Goal: Task Accomplishment & Management: Manage account settings

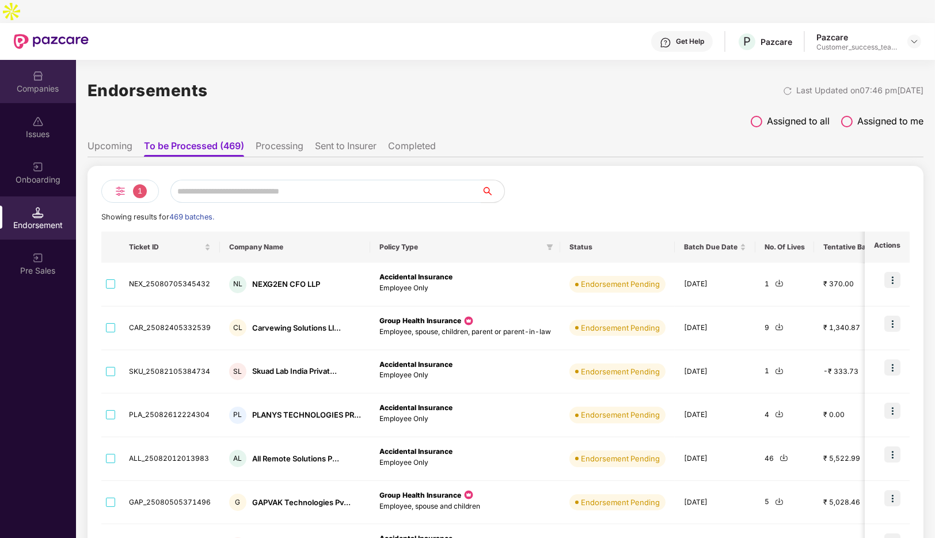
click at [43, 83] on div "Companies" at bounding box center [38, 89] width 76 height 12
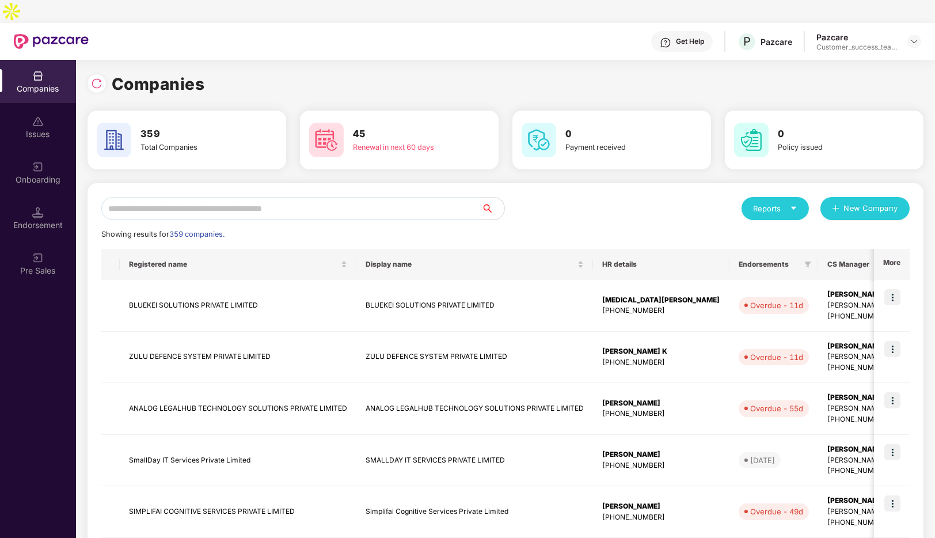
click at [285, 197] on input "text" at bounding box center [291, 208] width 380 height 23
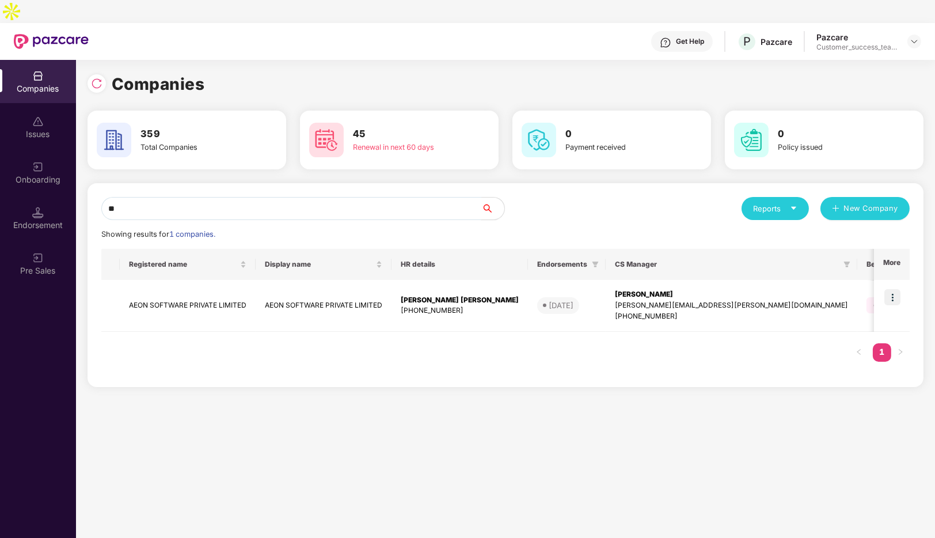
type input "*"
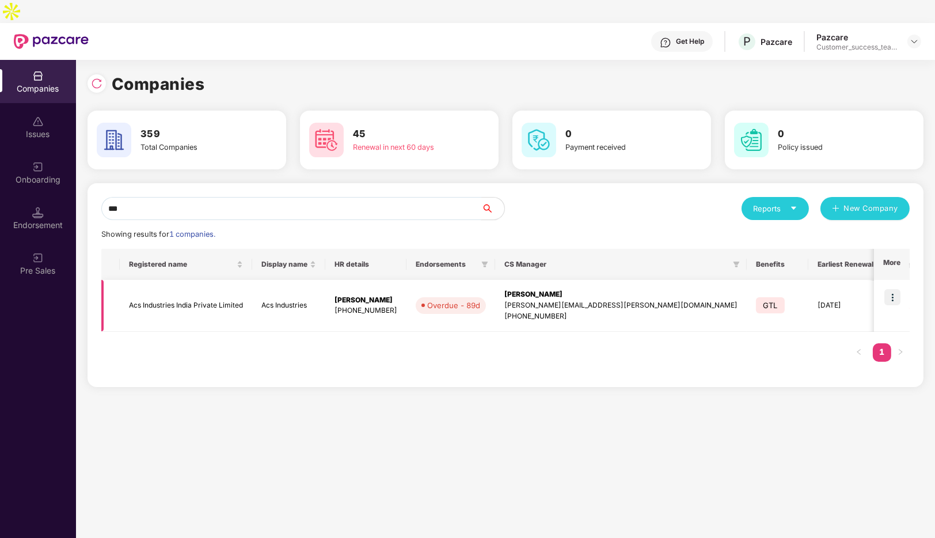
scroll to position [0, 113]
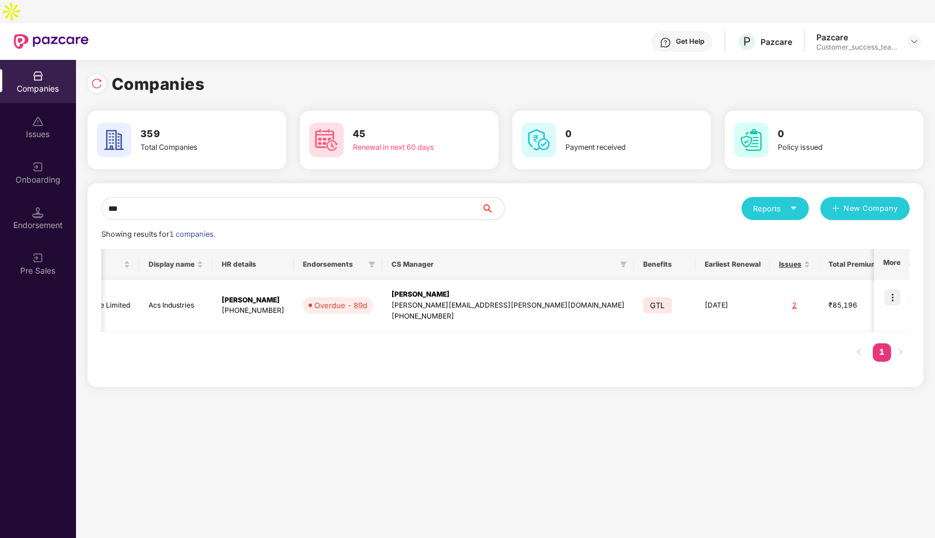
click at [899, 289] on img at bounding box center [893, 297] width 16 height 16
click at [640, 333] on div "Registered name Display name HR details Endorsements CS Manager Benefits Earlie…" at bounding box center [505, 311] width 809 height 124
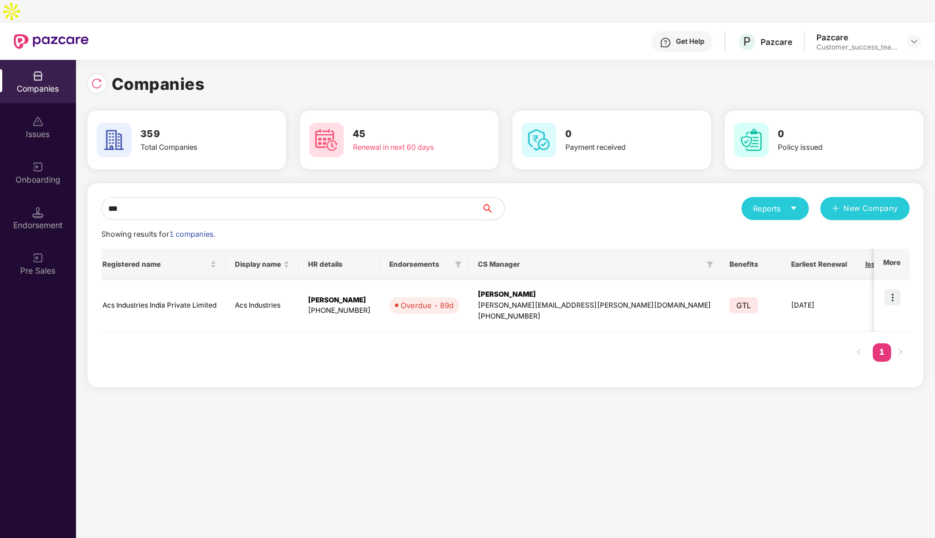
scroll to position [0, 0]
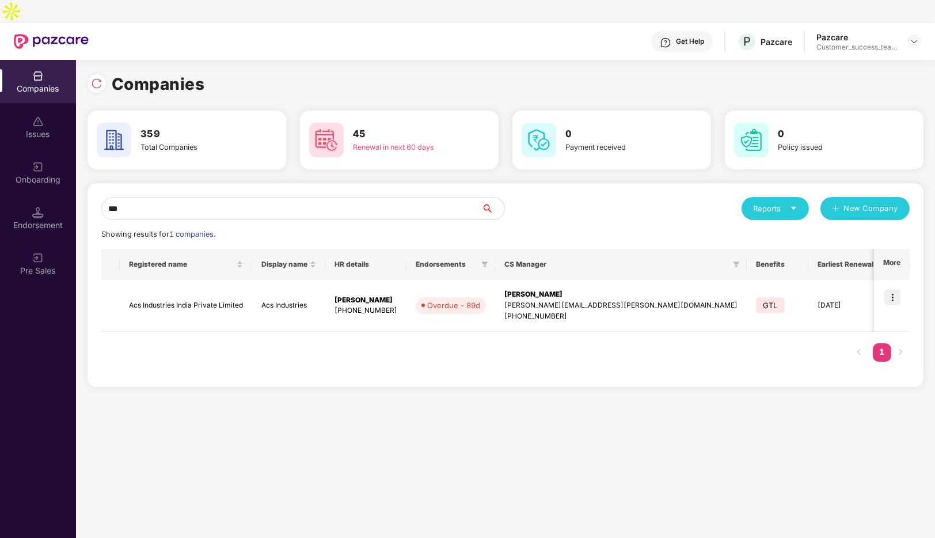
click at [356, 197] on input "***" at bounding box center [291, 208] width 380 height 23
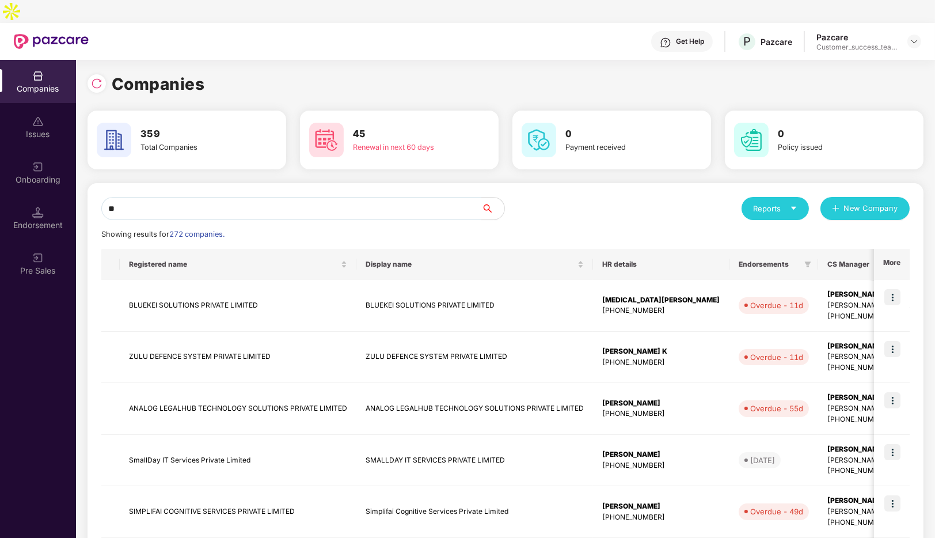
type input "*"
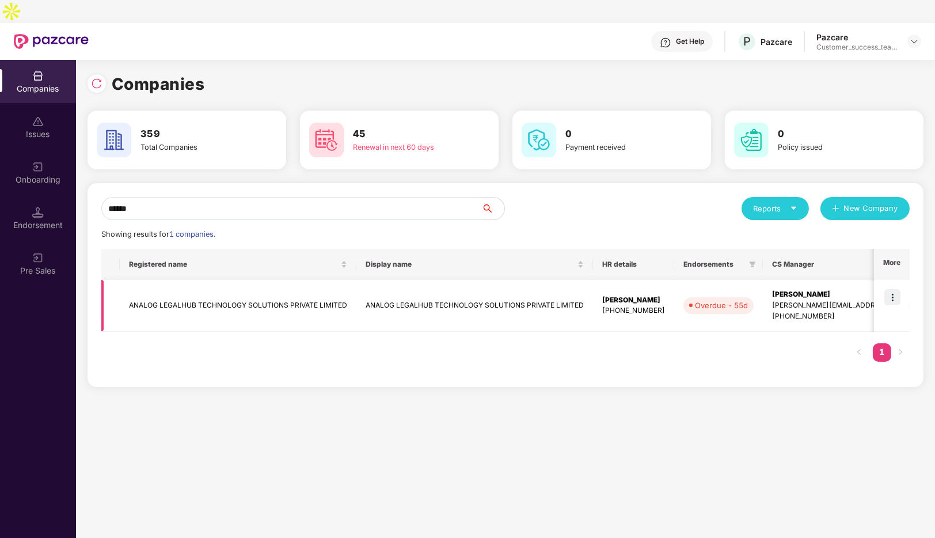
type input "******"
click at [892, 280] on td at bounding box center [892, 306] width 36 height 52
click at [887, 289] on img at bounding box center [893, 297] width 16 height 16
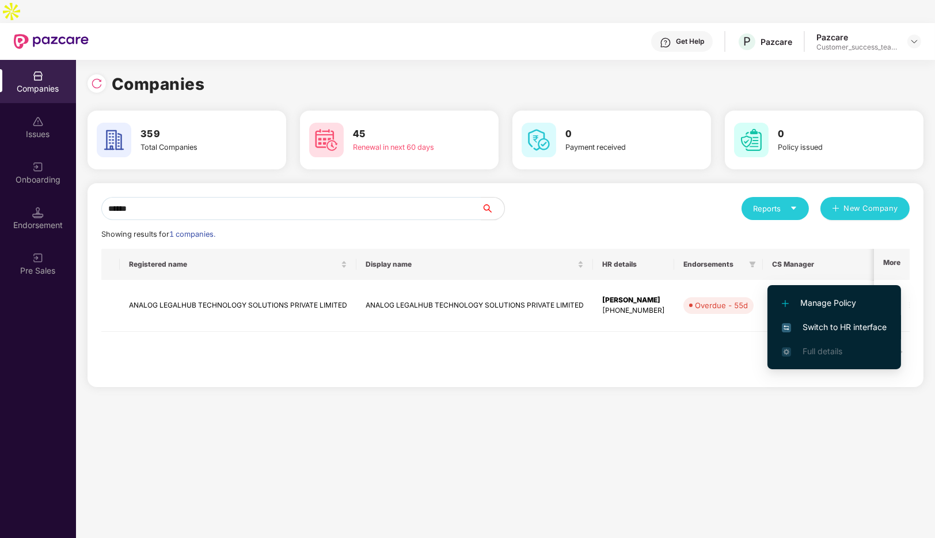
click at [839, 326] on span "Switch to HR interface" at bounding box center [834, 327] width 105 height 13
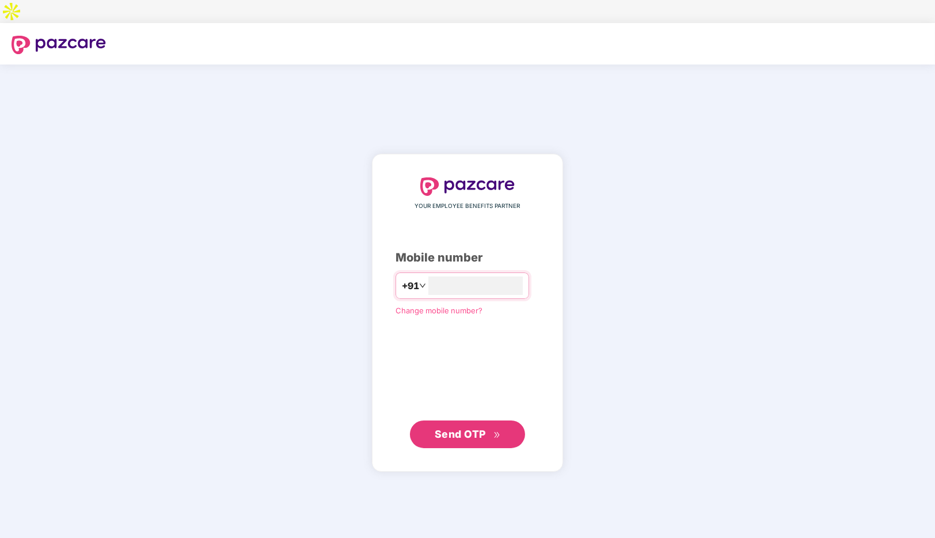
type input "**********"
click at [467, 427] on span "Send OTP" at bounding box center [460, 433] width 51 height 12
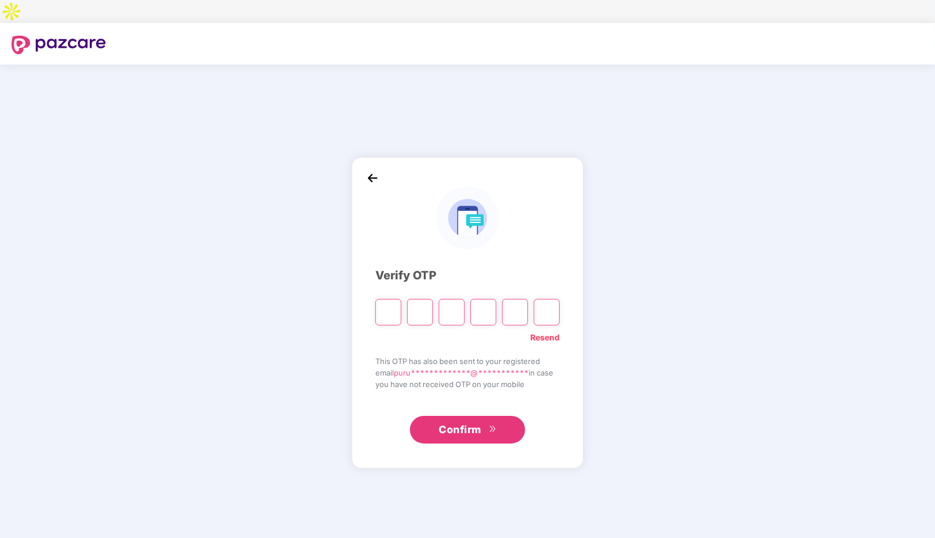
type input "*"
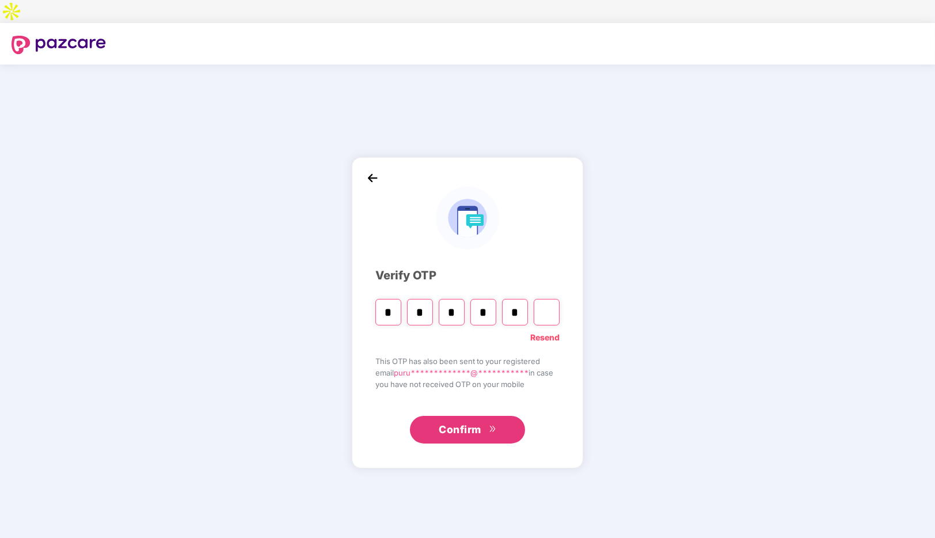
type input "*"
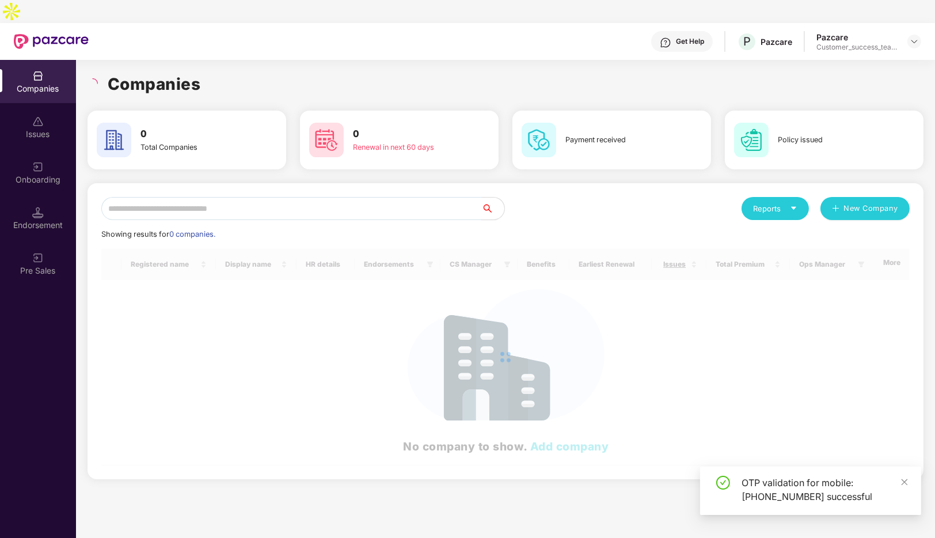
click at [276, 197] on input "text" at bounding box center [291, 208] width 380 height 23
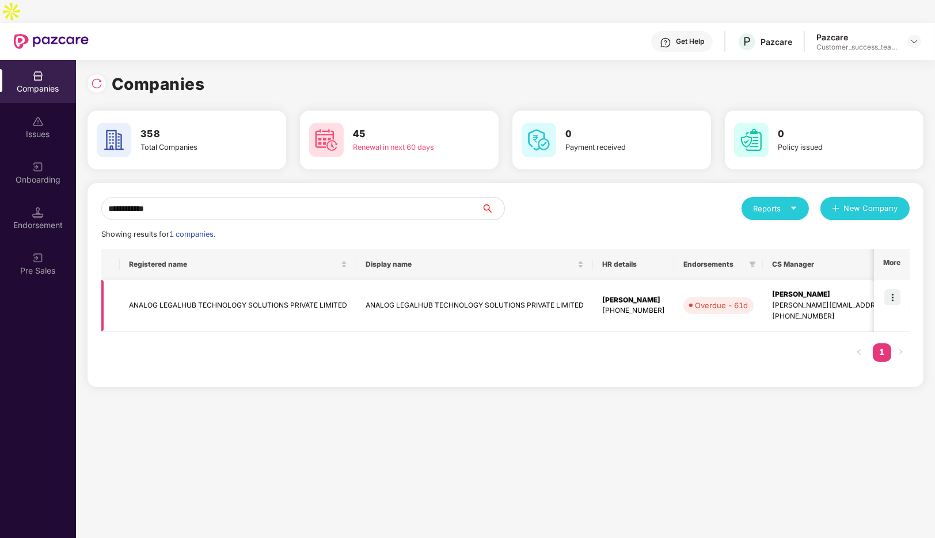
type input "**********"
click at [896, 289] on img at bounding box center [893, 297] width 16 height 16
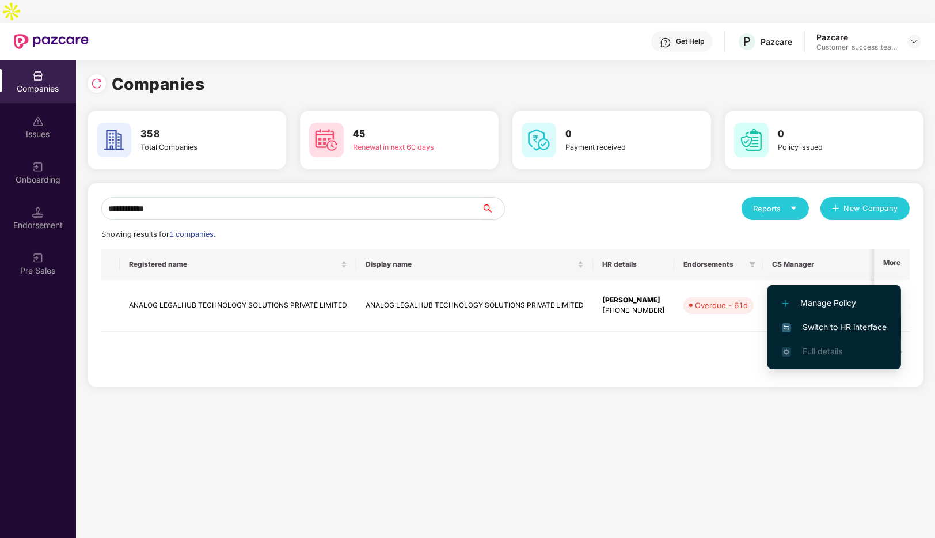
click at [828, 322] on span "Switch to HR interface" at bounding box center [834, 327] width 105 height 13
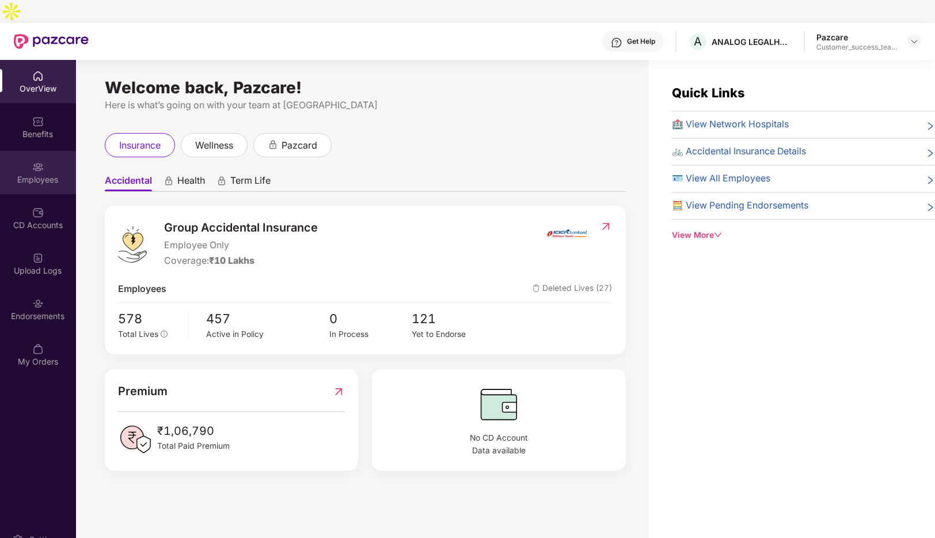
click at [41, 174] on div "Employees" at bounding box center [38, 180] width 76 height 12
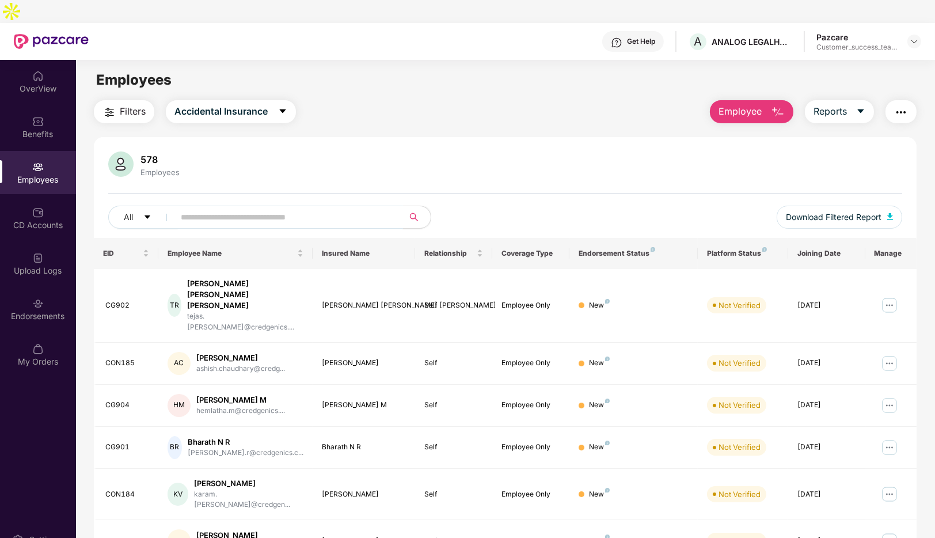
click at [255, 208] on input "text" at bounding box center [284, 216] width 207 height 17
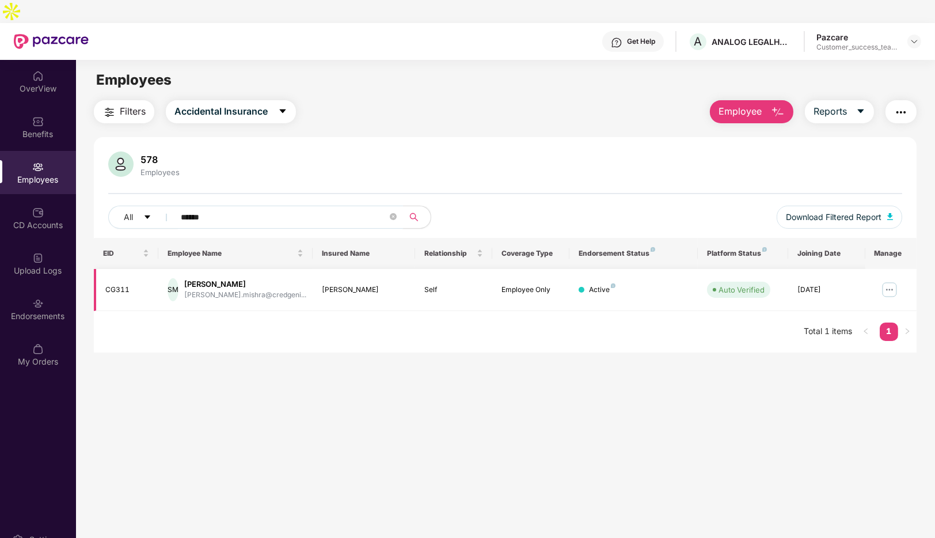
type input "******"
click at [888, 280] on img at bounding box center [889, 289] width 18 height 18
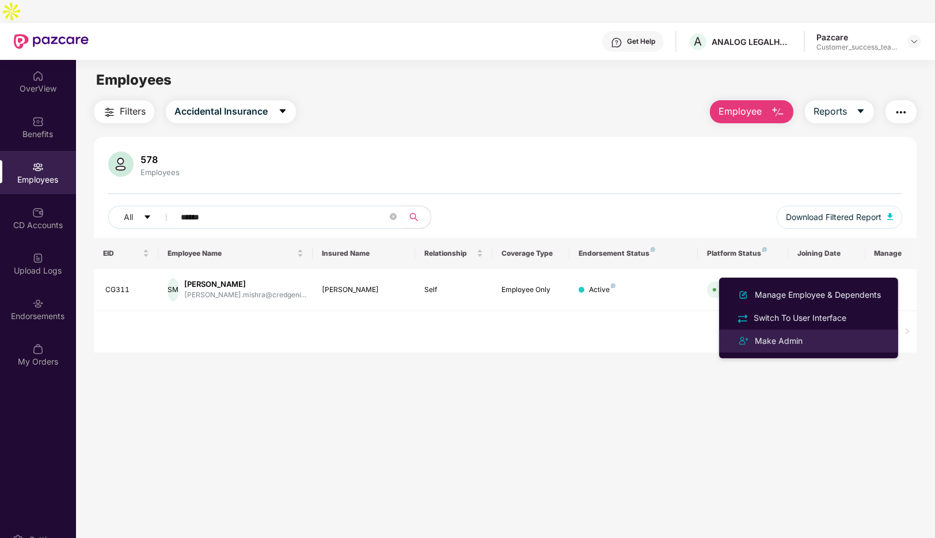
click at [798, 336] on div "Make Admin" at bounding box center [779, 341] width 52 height 13
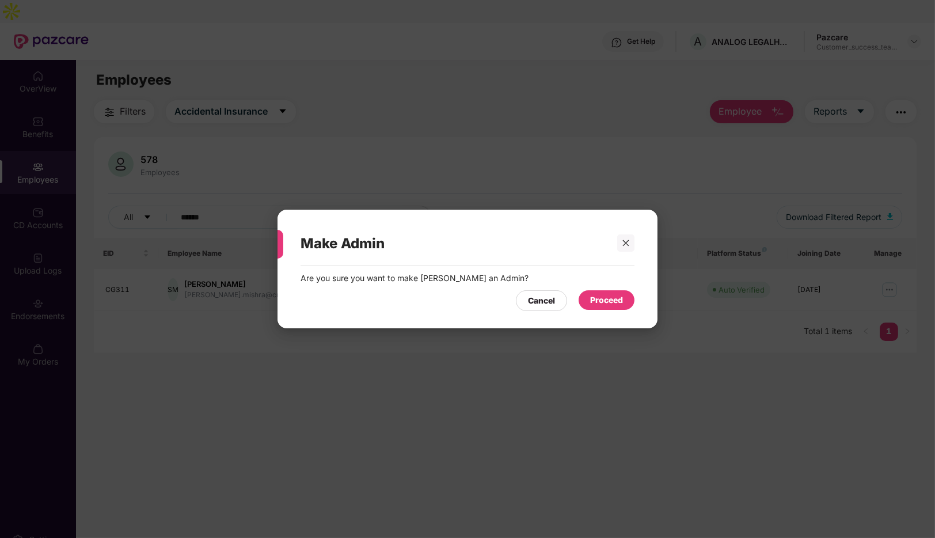
click at [622, 300] on div "Proceed" at bounding box center [606, 300] width 33 height 13
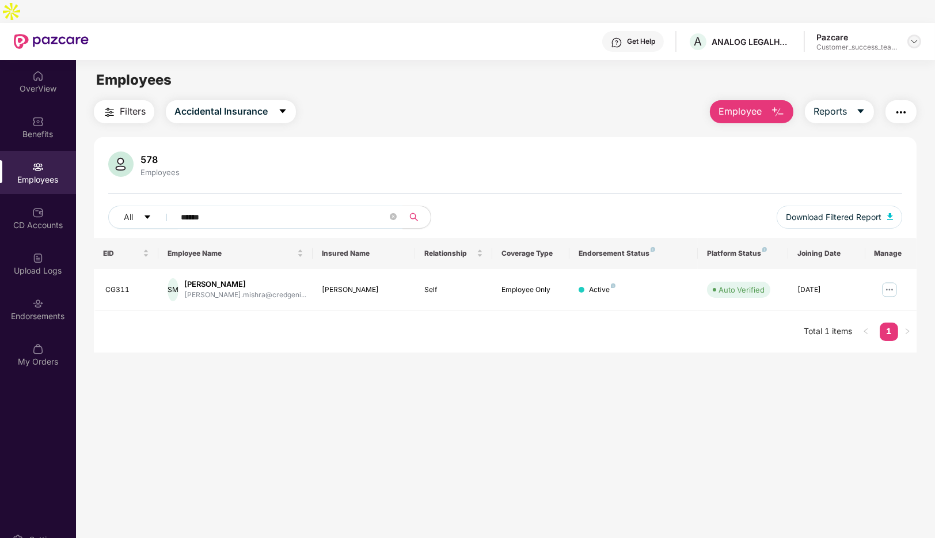
click at [918, 37] on img at bounding box center [914, 41] width 9 height 9
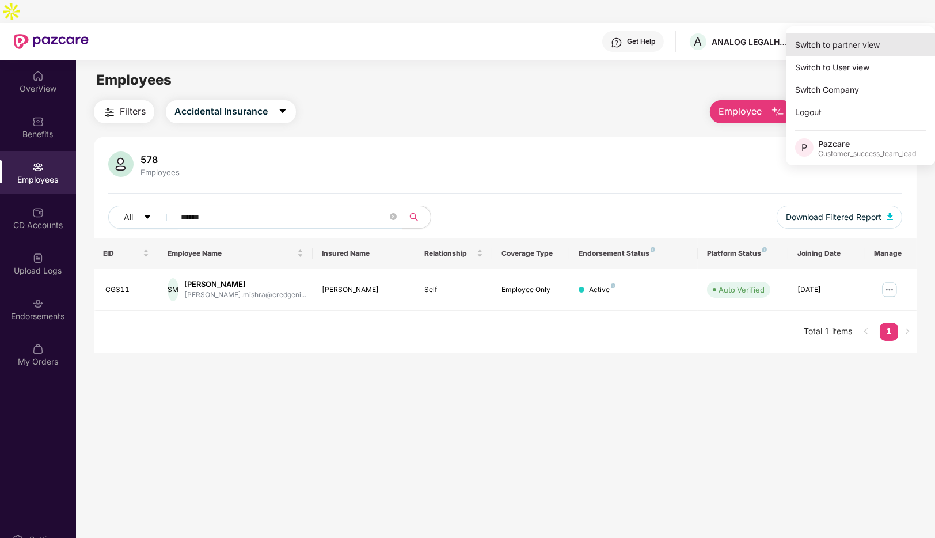
click at [853, 45] on div "Switch to partner view" at bounding box center [861, 44] width 150 height 22
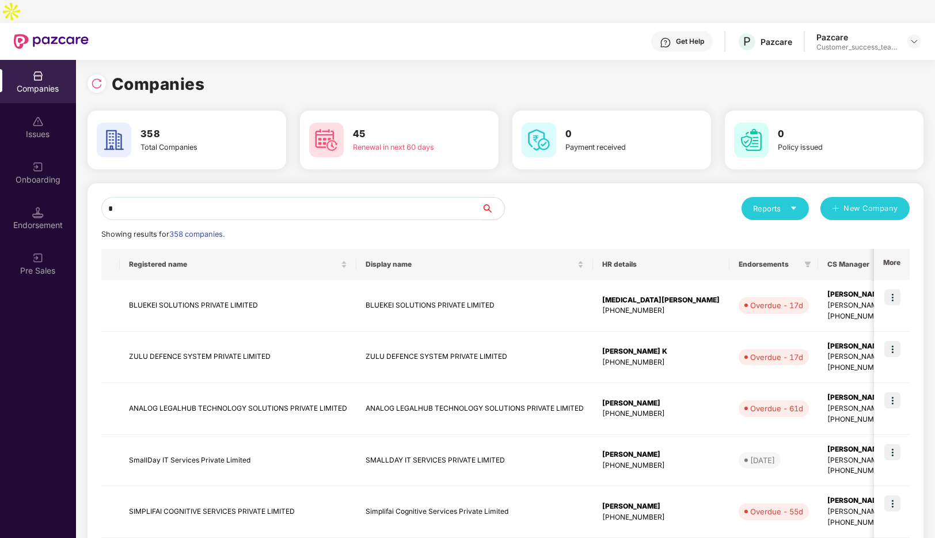
click at [259, 197] on input "*" at bounding box center [291, 208] width 380 height 23
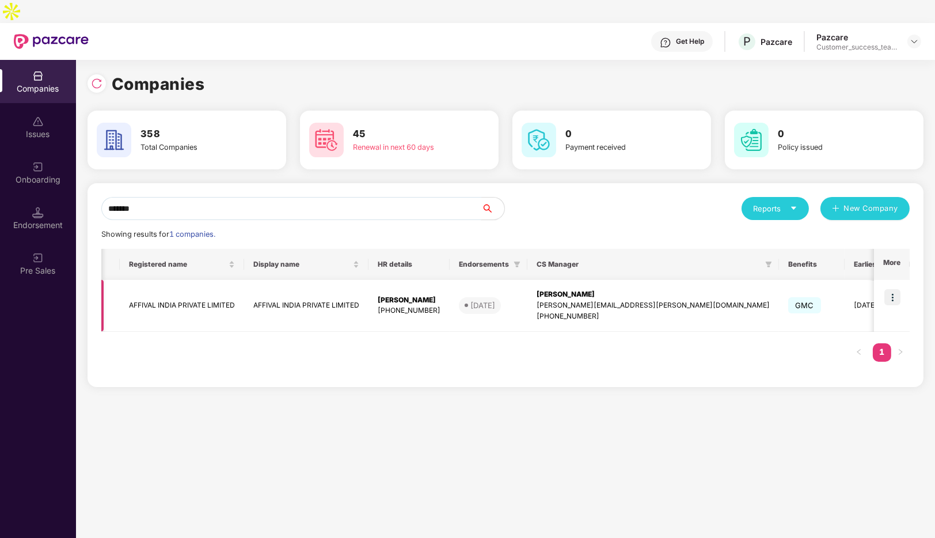
scroll to position [0, 133]
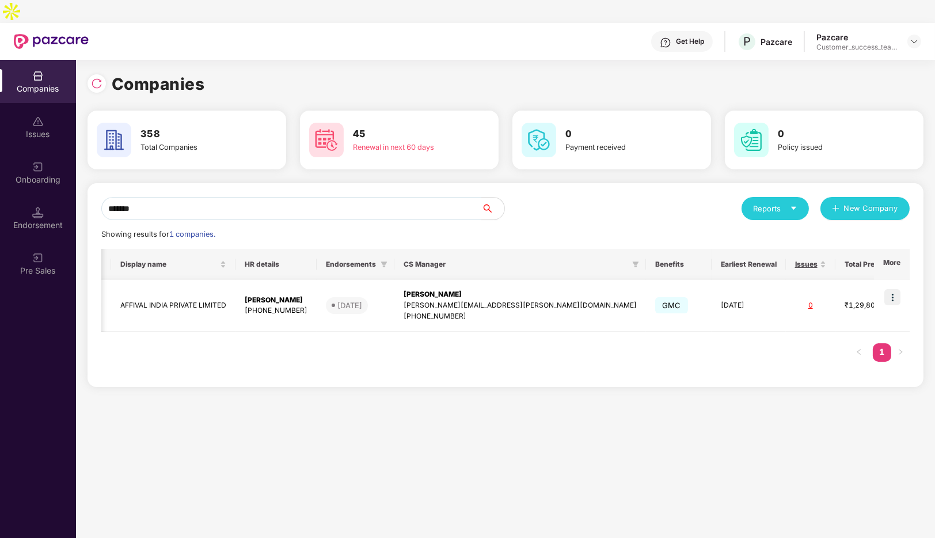
type input "*******"
click at [891, 289] on img at bounding box center [893, 297] width 16 height 16
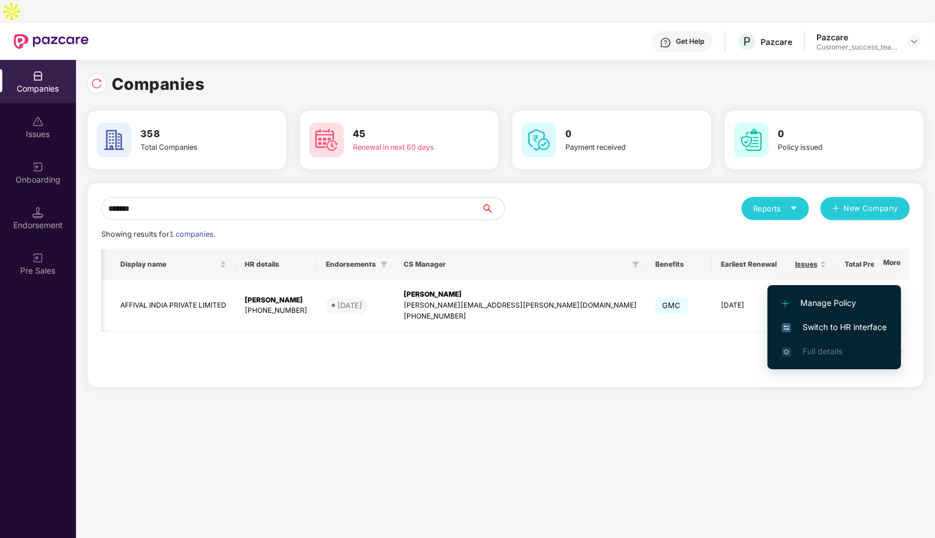
click at [814, 327] on span "Switch to HR interface" at bounding box center [834, 327] width 105 height 13
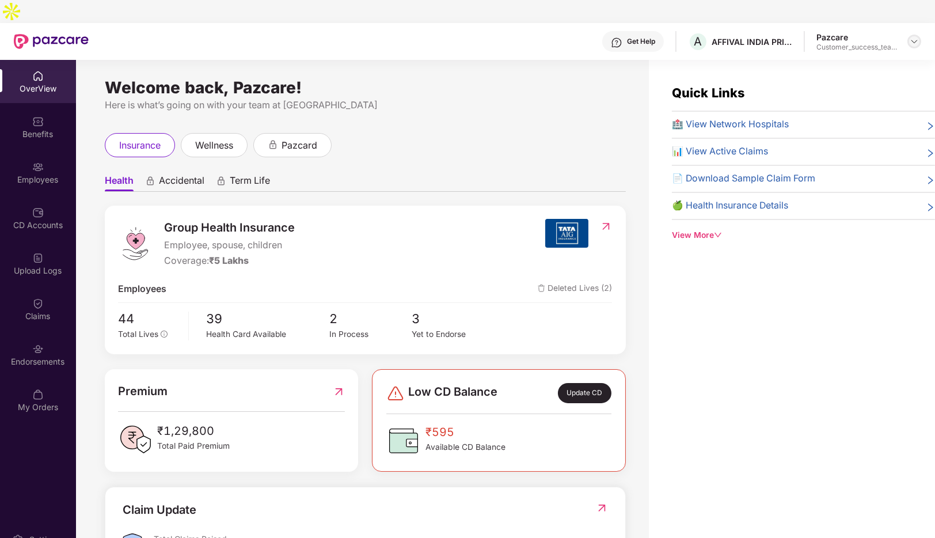
click at [914, 37] on img at bounding box center [914, 41] width 9 height 9
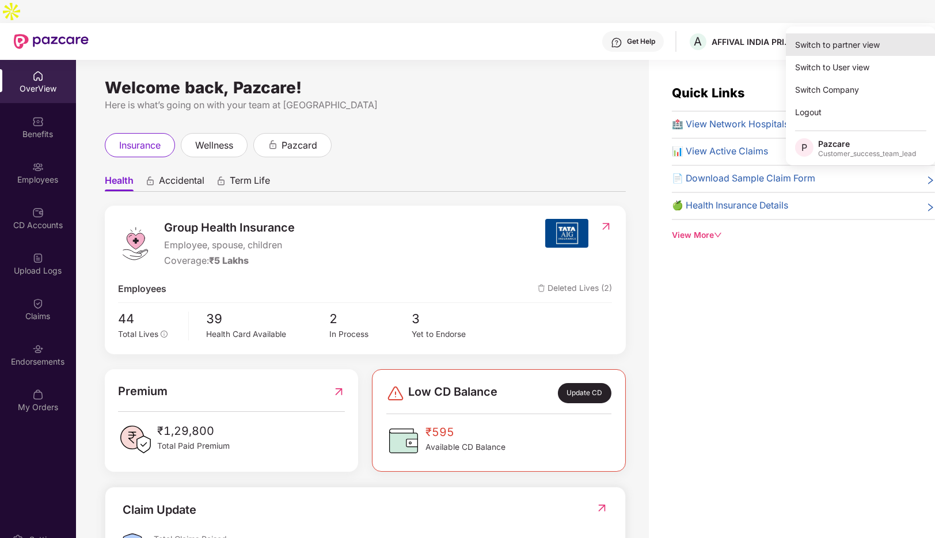
click at [843, 42] on div "Switch to partner view" at bounding box center [861, 44] width 150 height 22
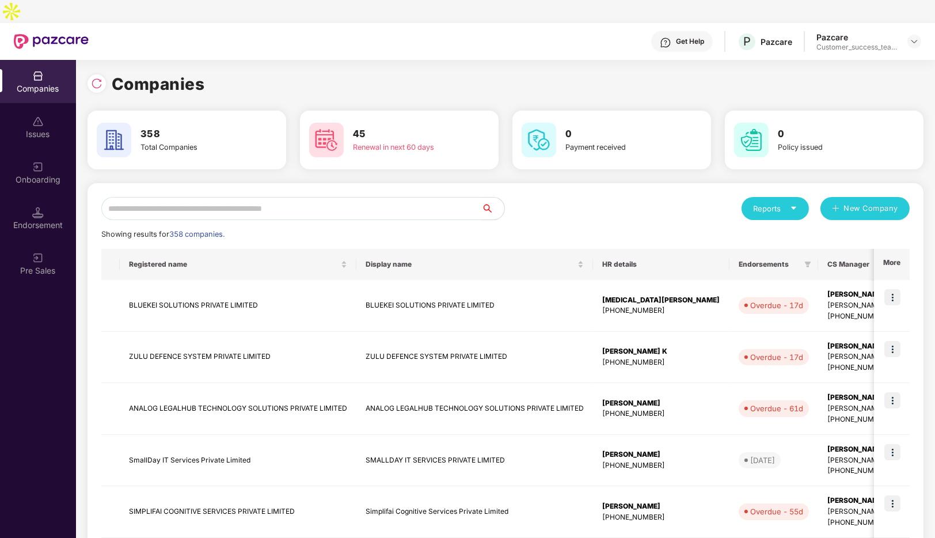
click at [419, 197] on input "text" at bounding box center [291, 208] width 380 height 23
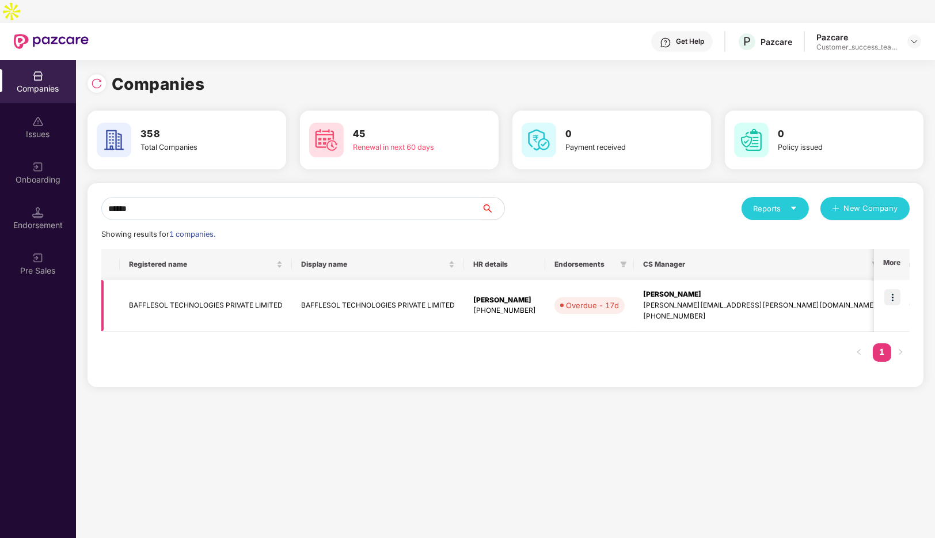
type input "******"
click at [897, 289] on img at bounding box center [893, 297] width 16 height 16
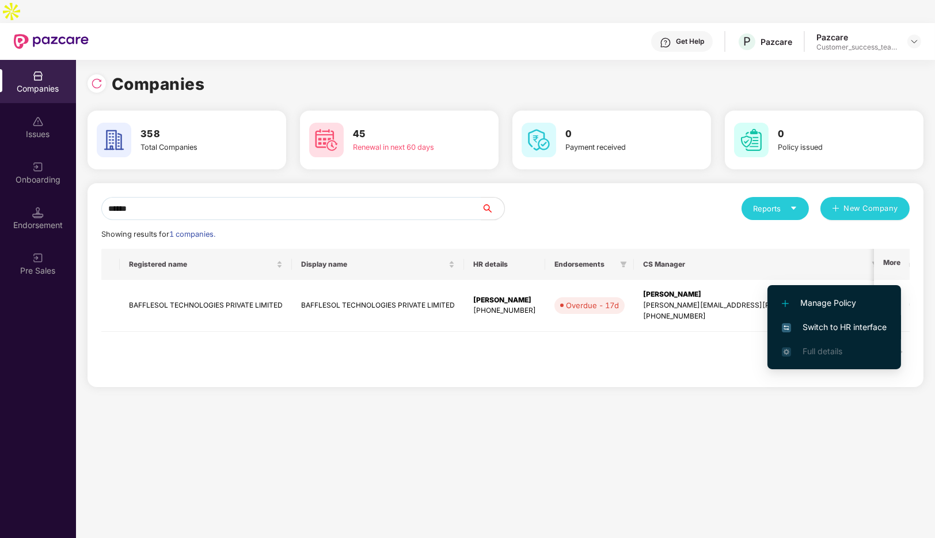
click at [847, 326] on span "Switch to HR interface" at bounding box center [834, 327] width 105 height 13
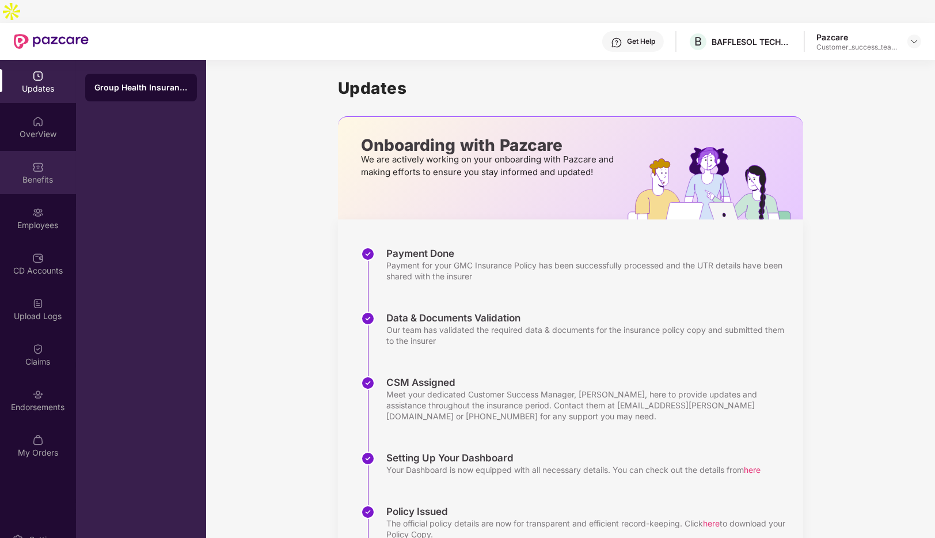
click at [38, 174] on div "Benefits" at bounding box center [38, 180] width 76 height 12
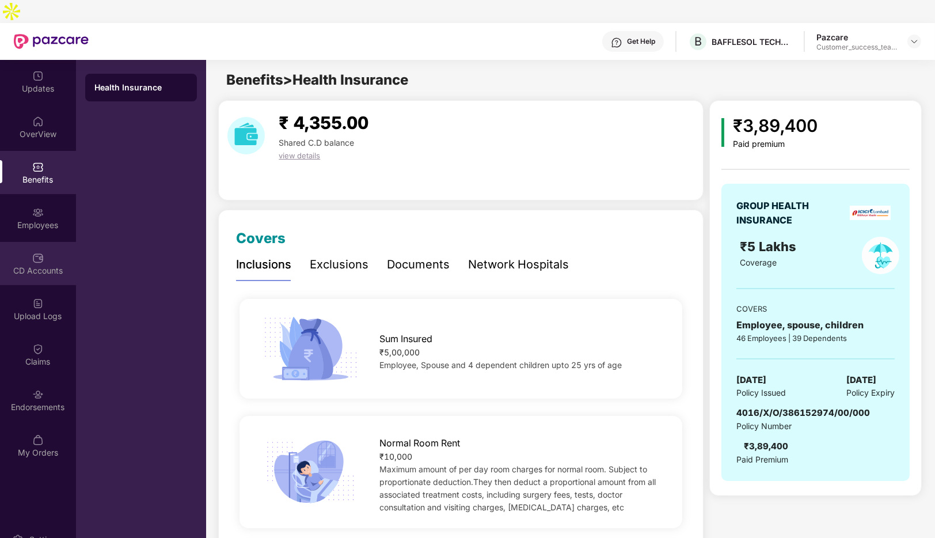
click at [54, 242] on div "CD Accounts" at bounding box center [38, 263] width 76 height 43
